Goal: Find specific page/section: Find specific page/section

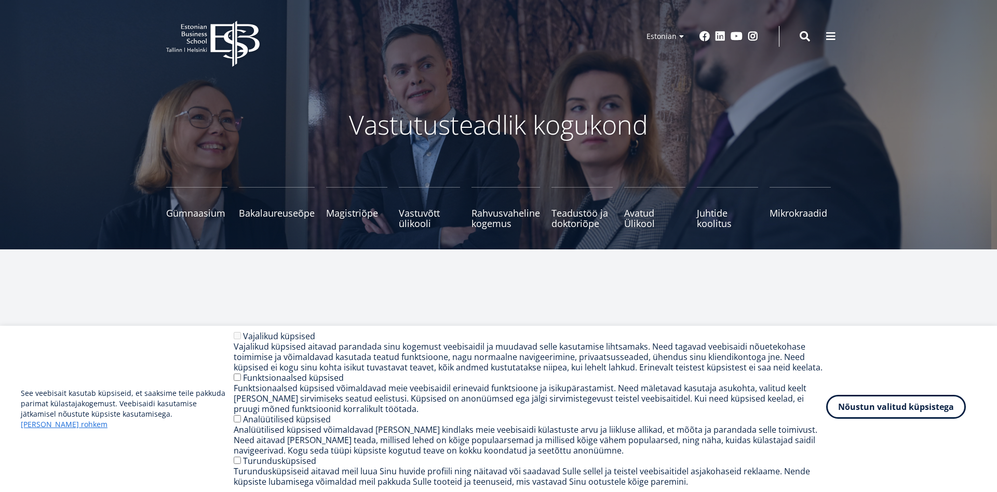
click at [889, 407] on button "Nõustun valitud küpsistega" at bounding box center [896, 407] width 140 height 24
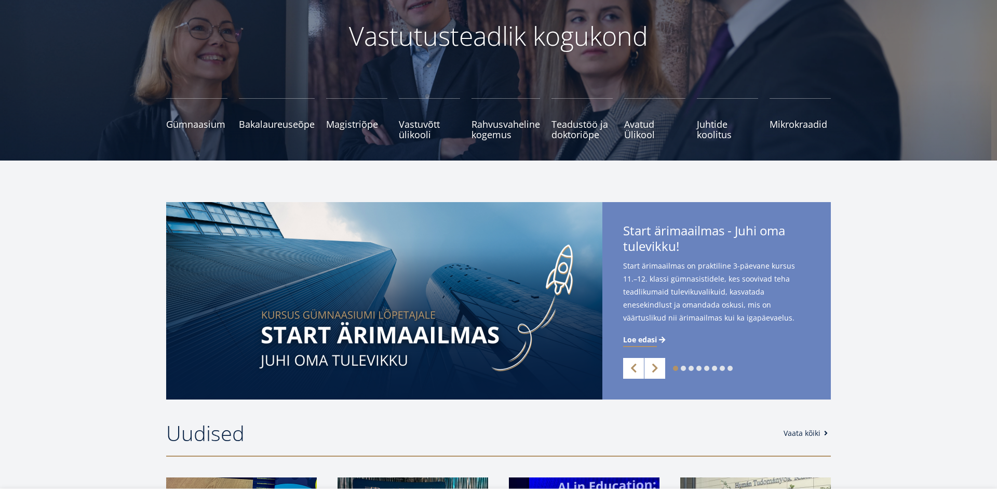
scroll to position [159, 0]
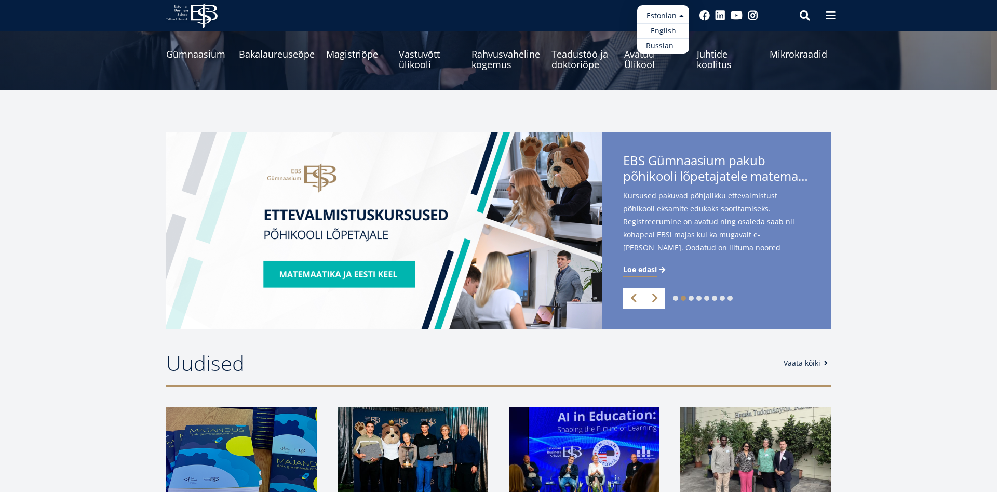
click at [664, 45] on link "Russian" at bounding box center [663, 45] width 52 height 15
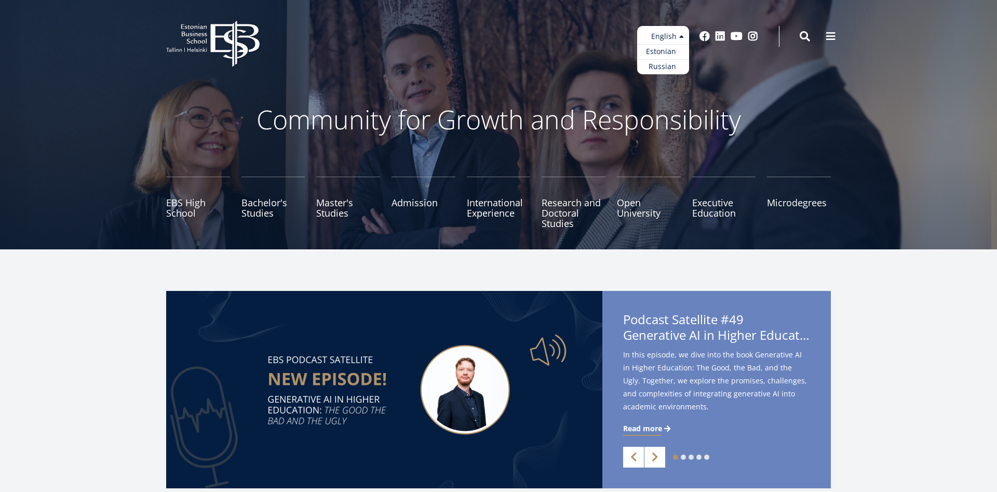
click at [662, 50] on link "Estonian" at bounding box center [663, 51] width 52 height 15
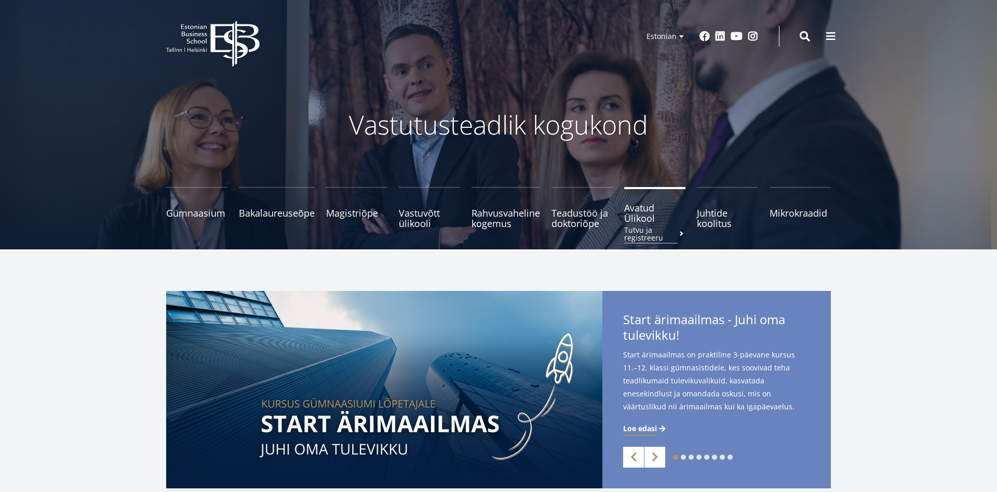
click at [628, 223] on span "Avatud Ülikool Tutvu ja registreeru" at bounding box center [654, 213] width 61 height 21
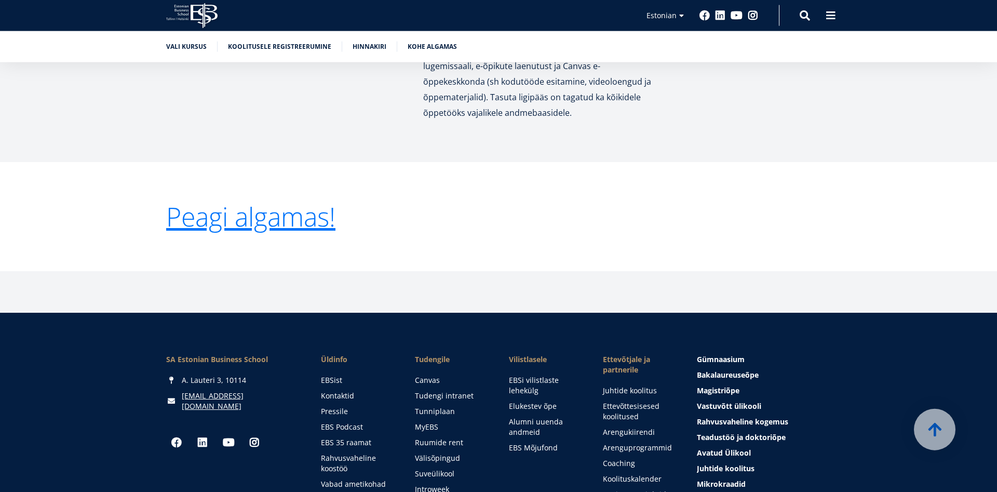
scroll to position [2225, 0]
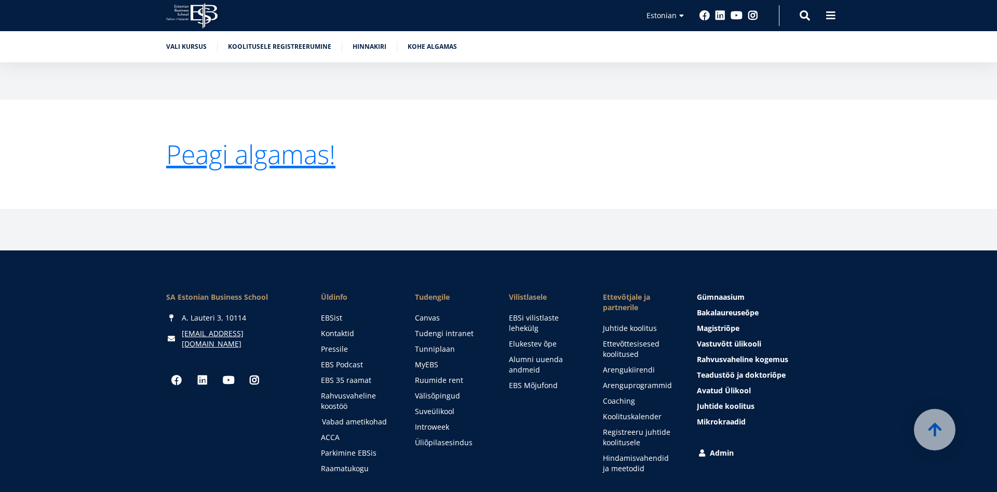
click at [370, 416] on link "Vabad ametikohad" at bounding box center [358, 421] width 73 height 10
